Goal: Information Seeking & Learning: Find specific fact

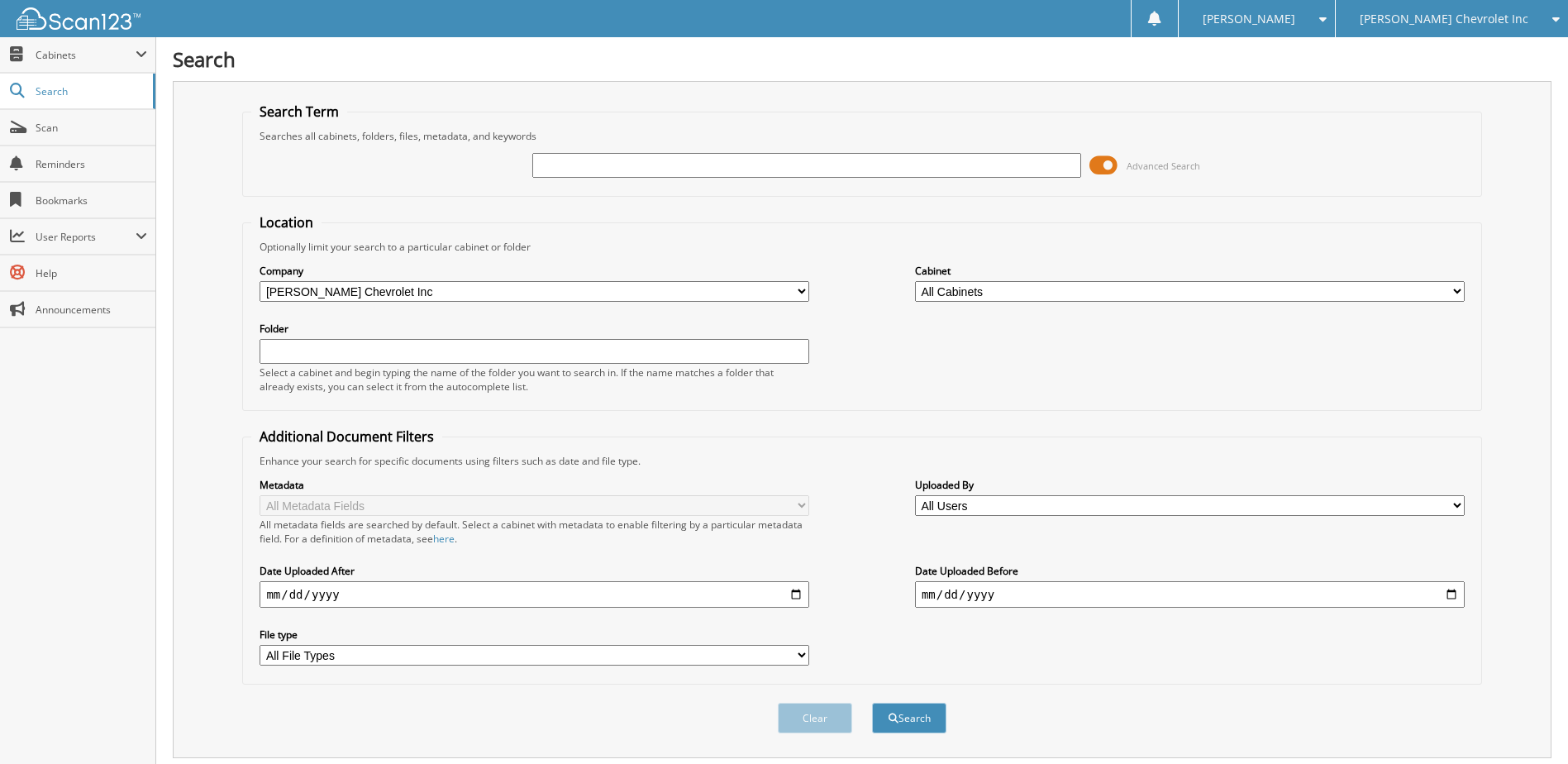
click at [564, 166] on input "text" at bounding box center [806, 165] width 550 height 25
click at [581, 165] on input "text" at bounding box center [806, 165] width 550 height 25
drag, startPoint x: 627, startPoint y: 167, endPoint x: 495, endPoint y: 179, distance: 132.5
click at [495, 179] on div "MCLAUGHLIN Advanced Search" at bounding box center [861, 166] width 1220 height 45
type input "265412"
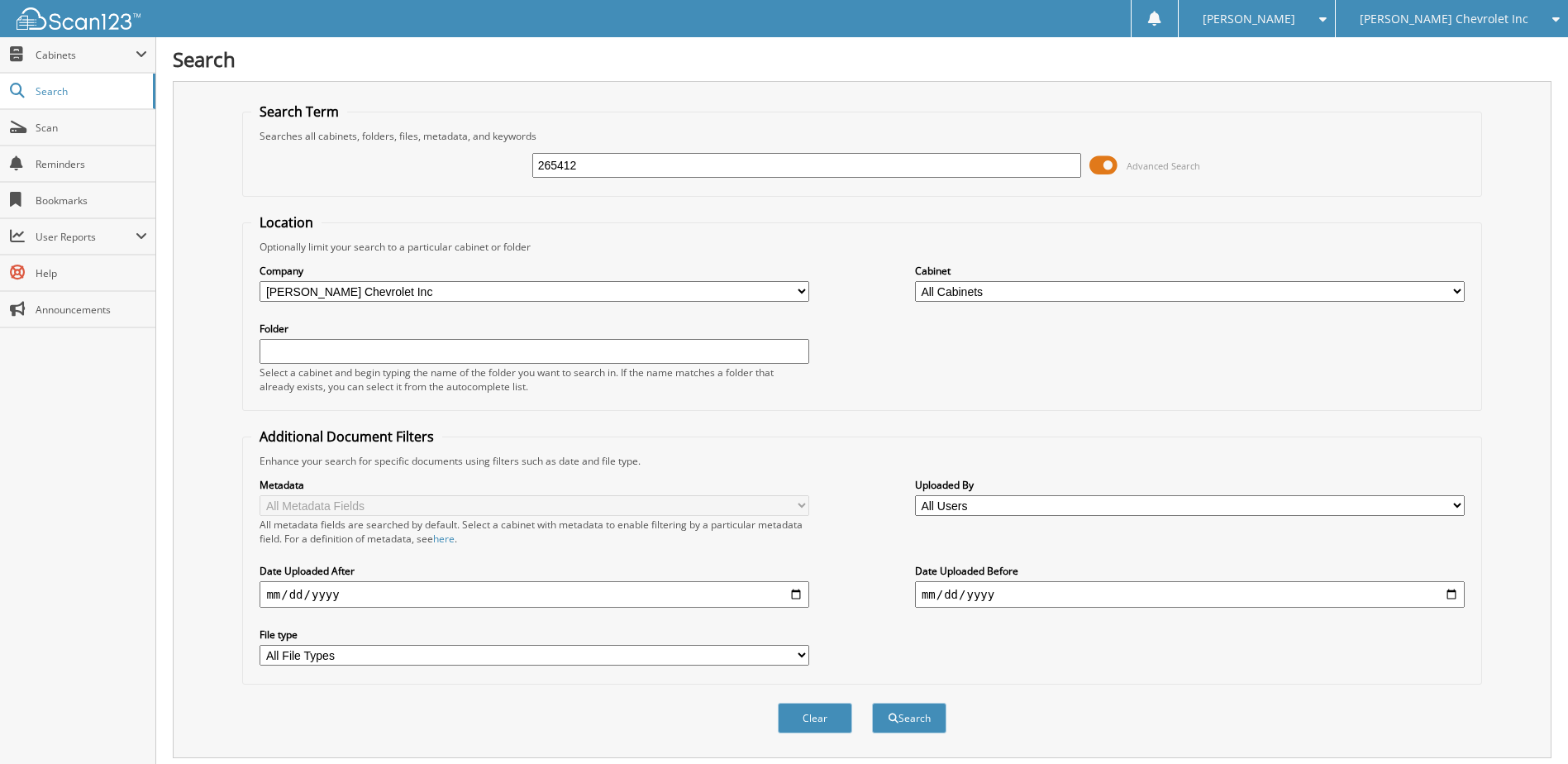
click at [871, 703] on button "Search" at bounding box center [909, 717] width 74 height 31
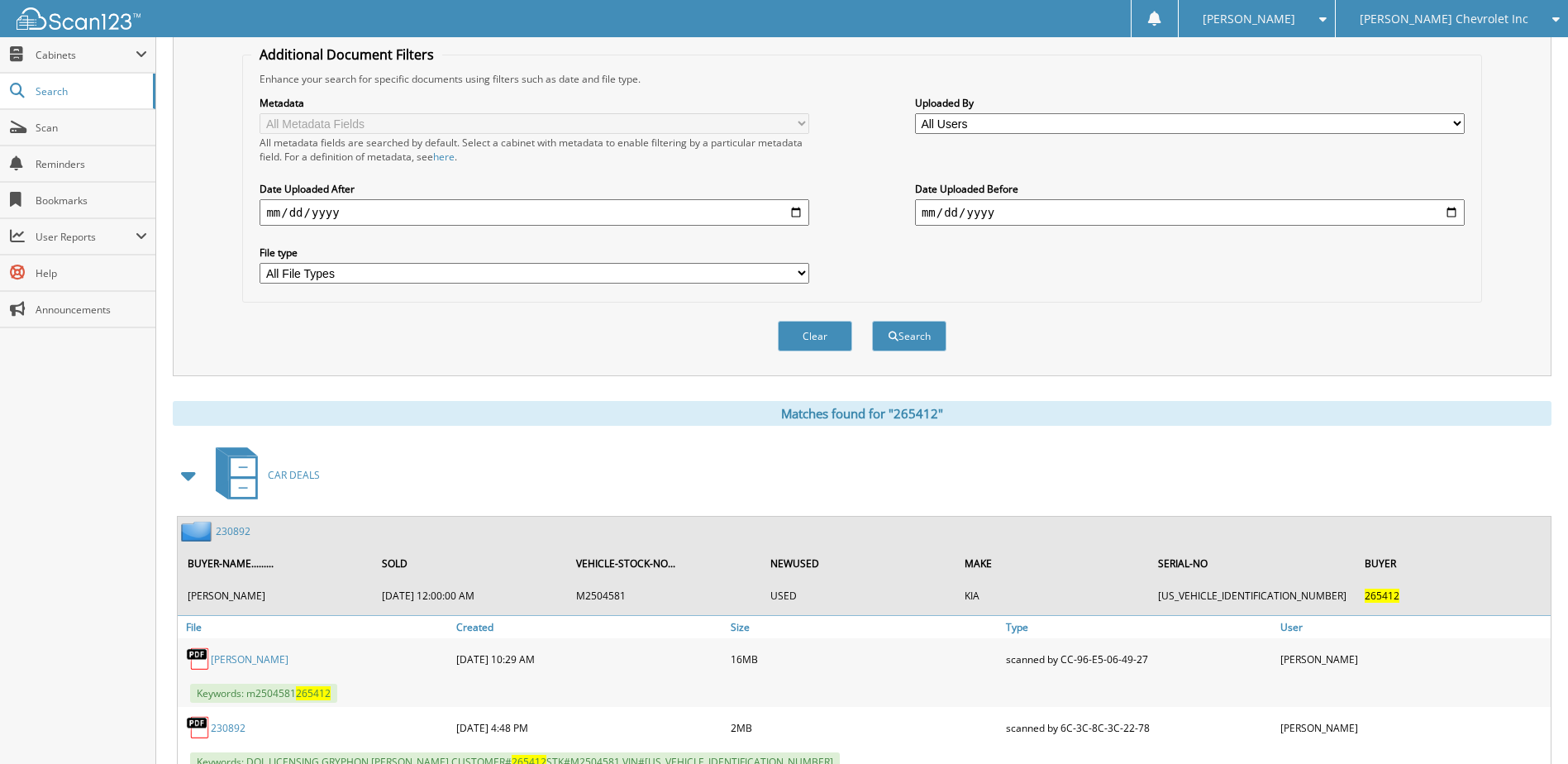
scroll to position [445, 0]
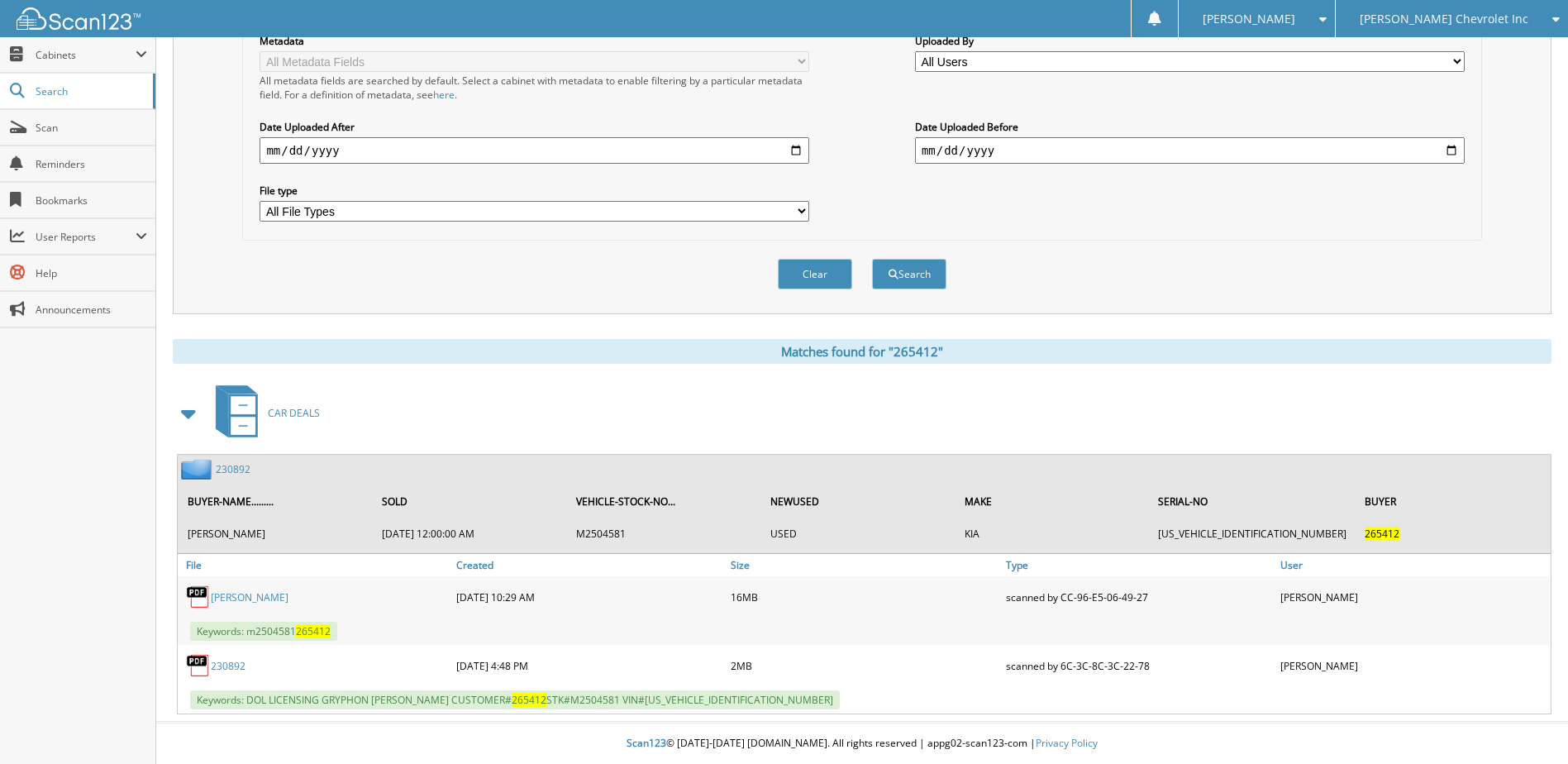
drag, startPoint x: 227, startPoint y: 471, endPoint x: 229, endPoint y: 489, distance: 18.1
click at [227, 471] on link "230892" at bounding box center [233, 469] width 34 height 14
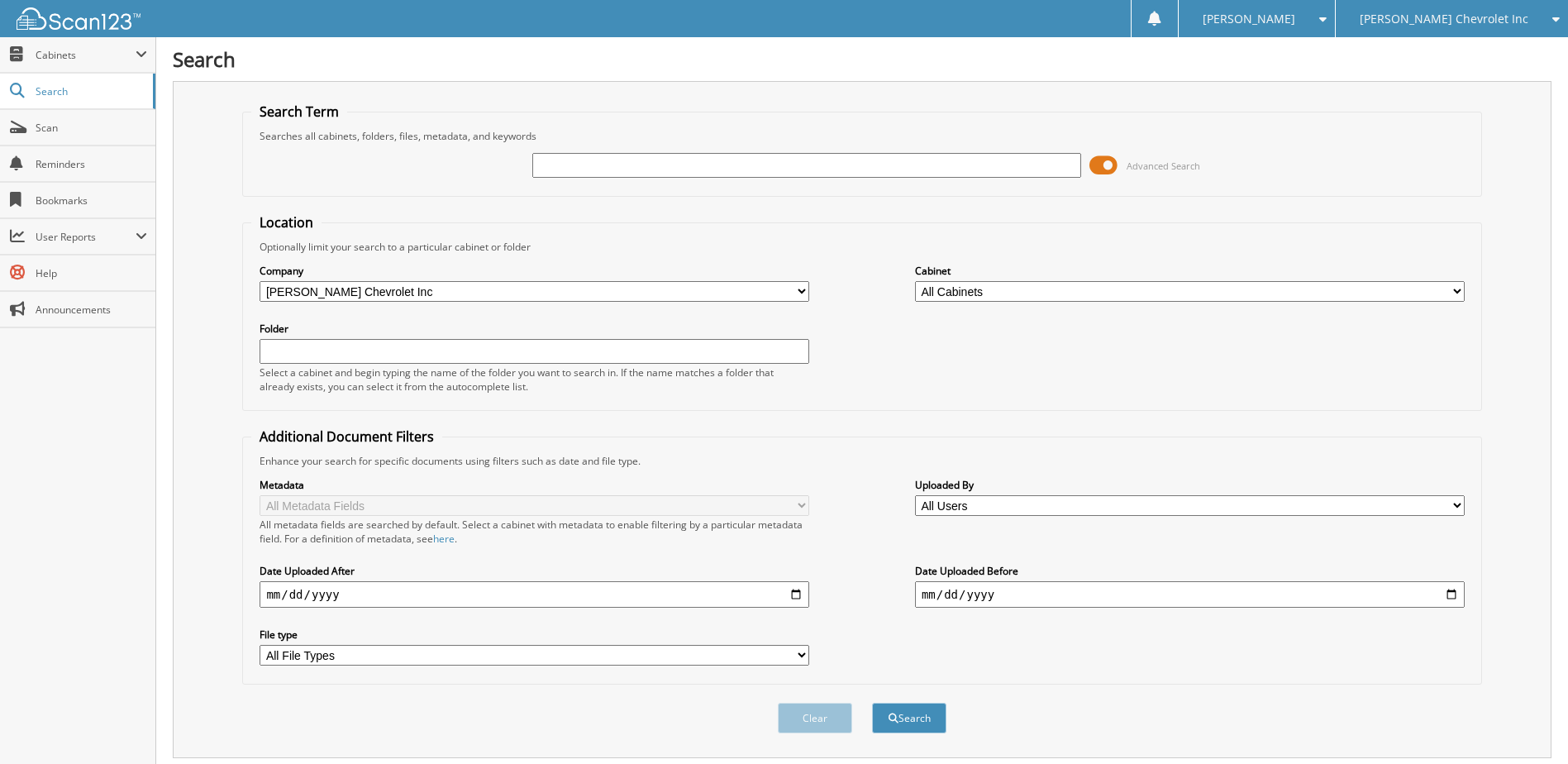
click at [551, 165] on input "text" at bounding box center [806, 165] width 550 height 25
type input "246181"
click at [871, 703] on button "Search" at bounding box center [909, 717] width 74 height 31
click at [1110, 164] on span at bounding box center [1103, 165] width 28 height 25
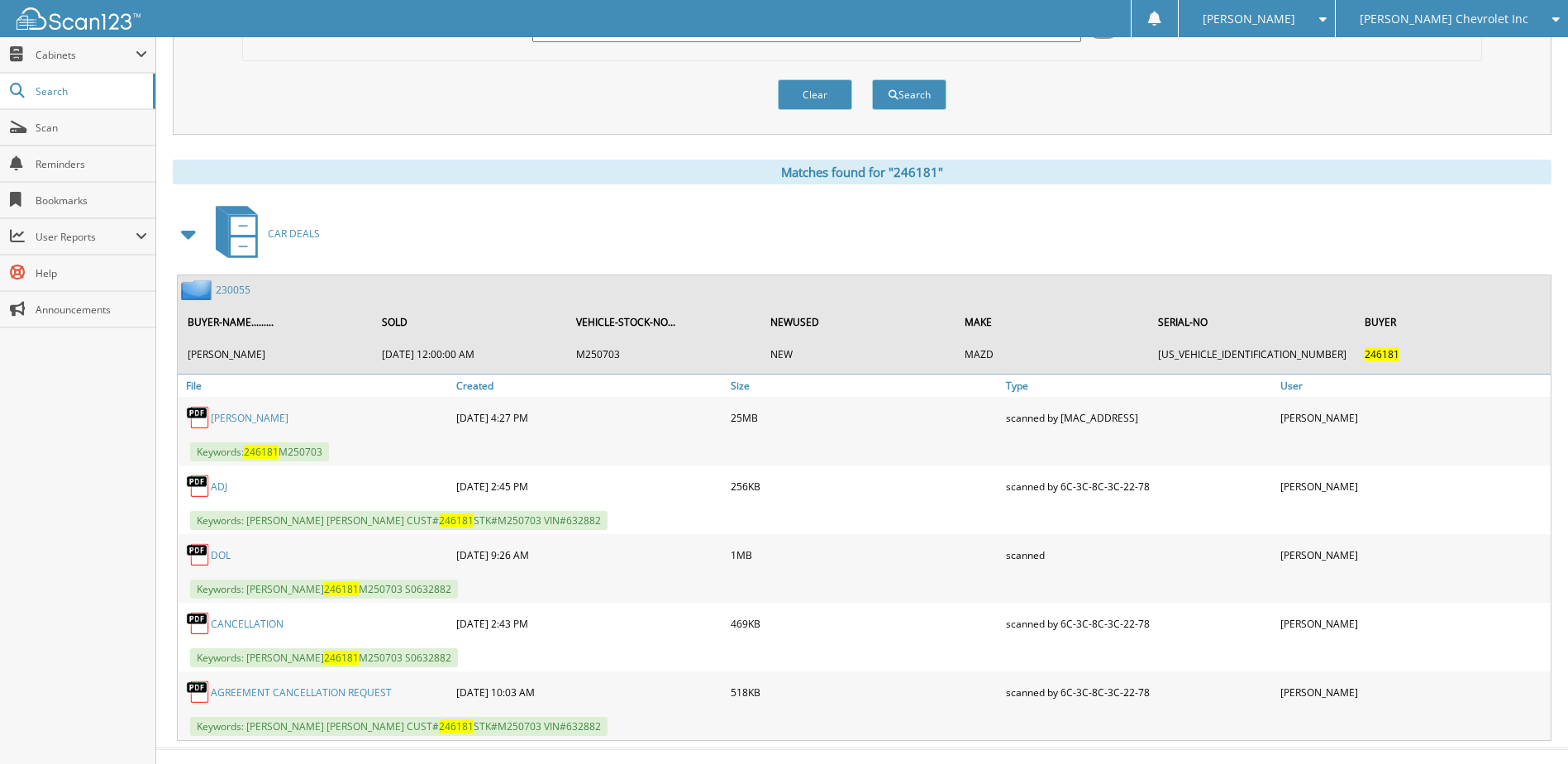
scroll to position [162, 0]
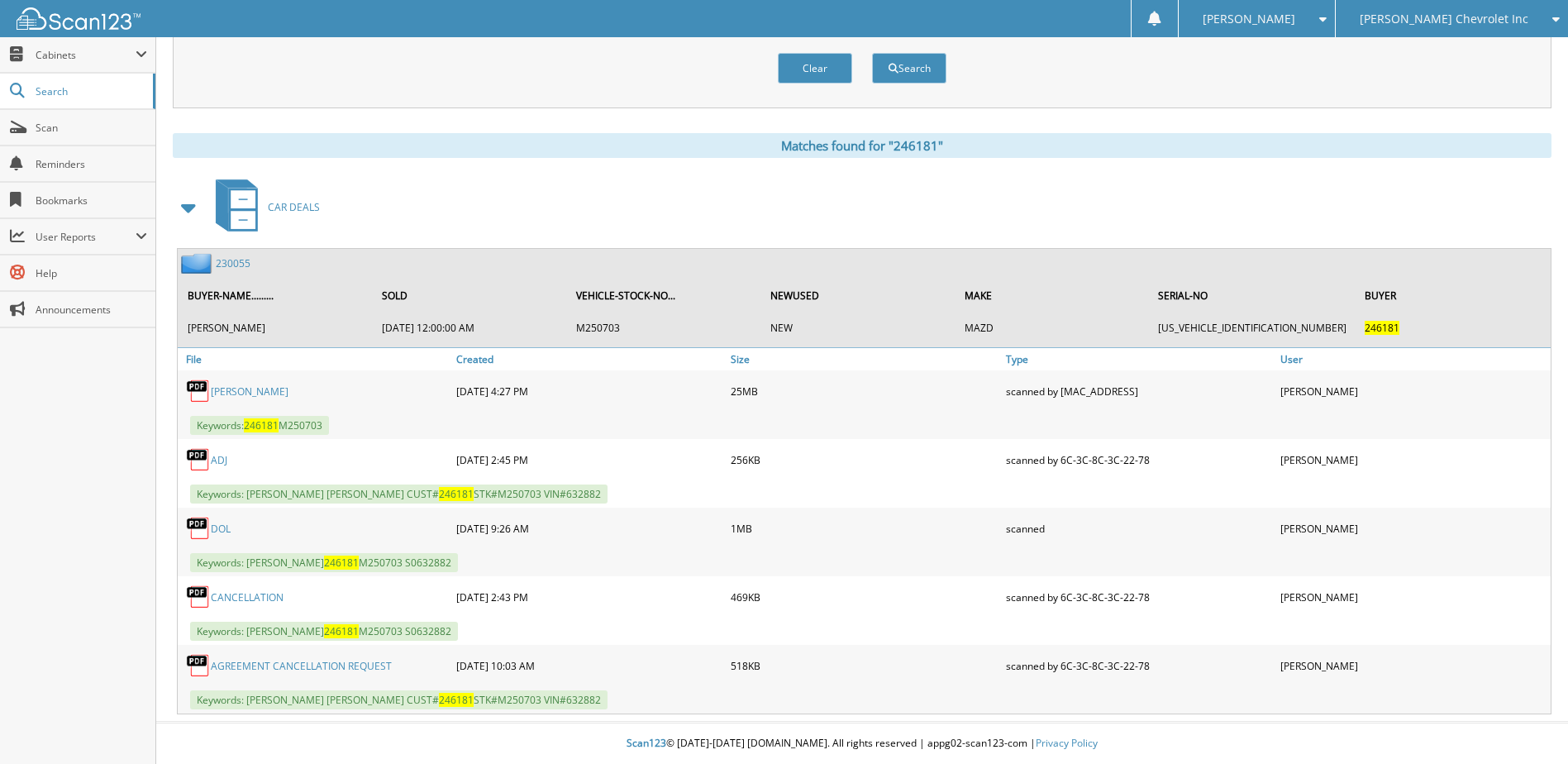
click at [227, 259] on link "230055" at bounding box center [233, 262] width 34 height 14
